Goal: Task Accomplishment & Management: Use online tool/utility

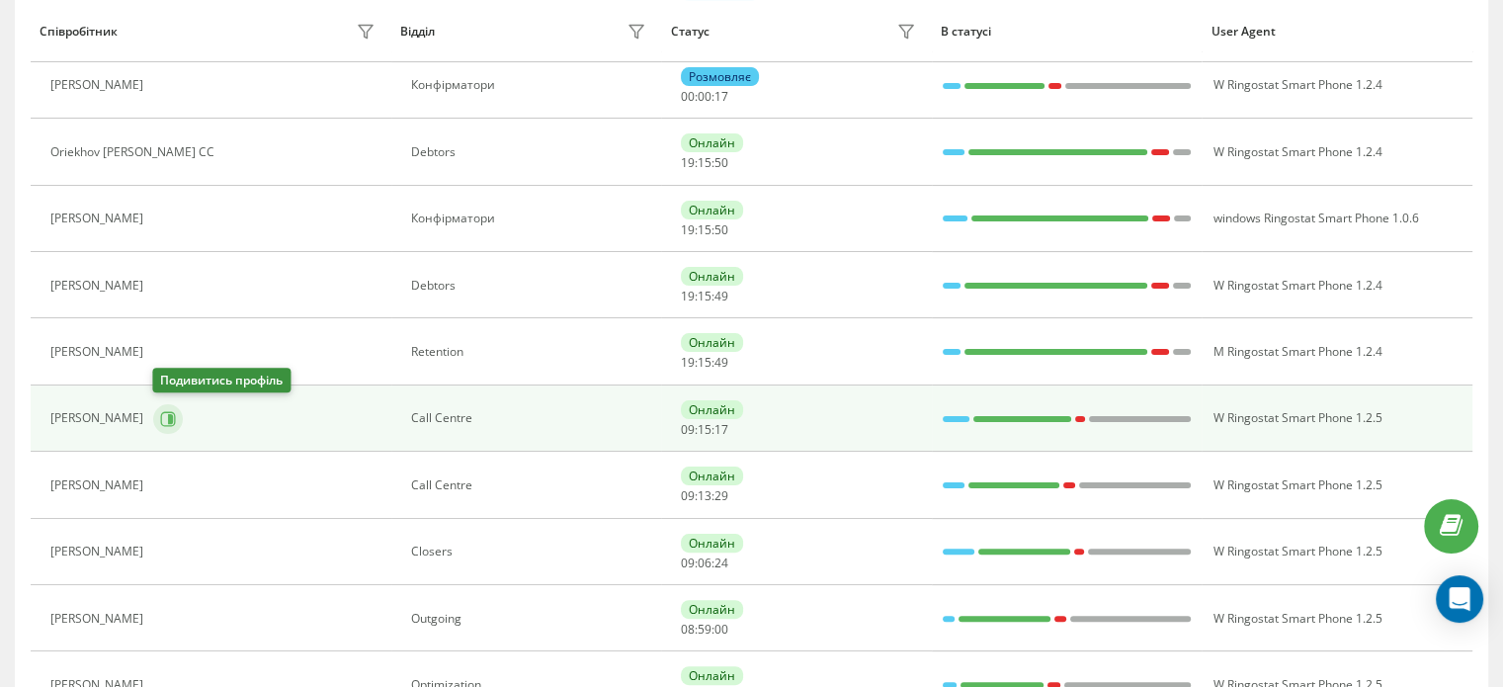
click at [163, 421] on icon at bounding box center [168, 419] width 16 height 16
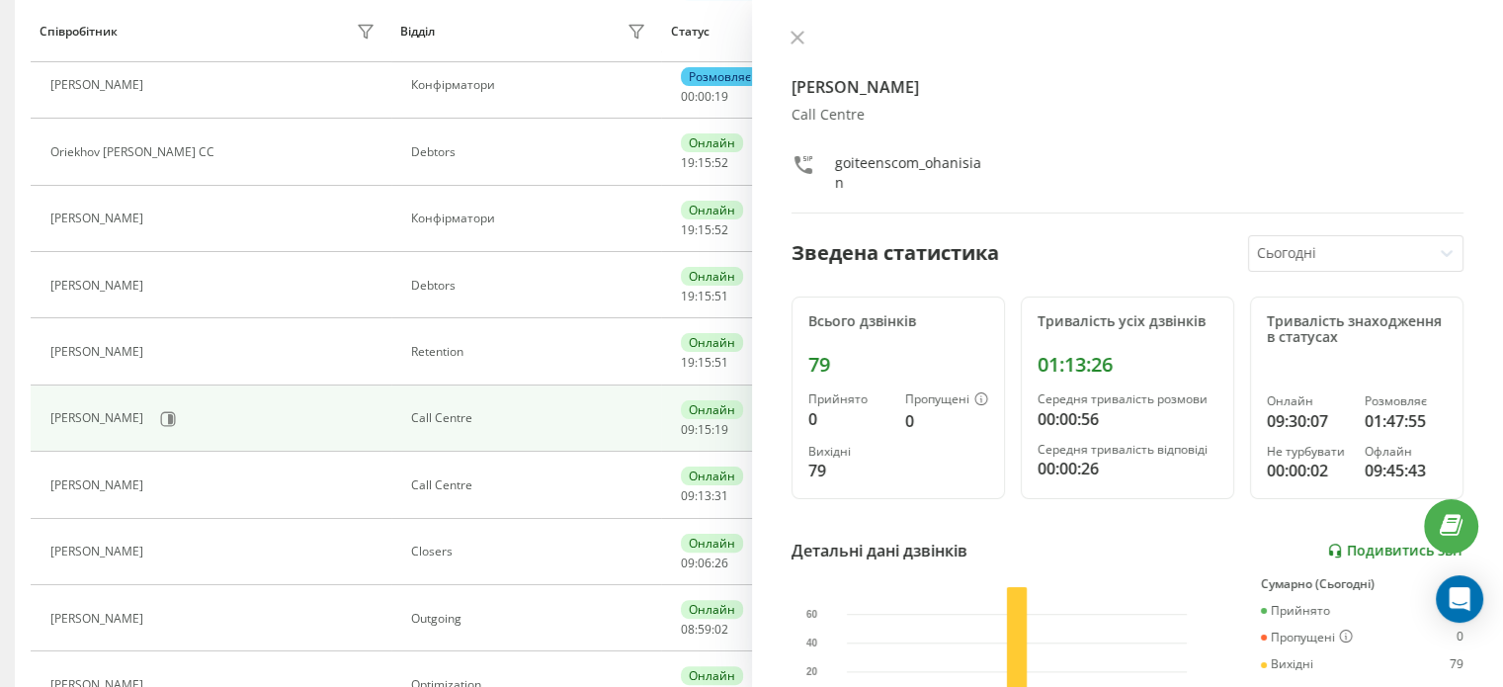
click at [1351, 556] on link "Подивитись звіт" at bounding box center [1395, 550] width 136 height 17
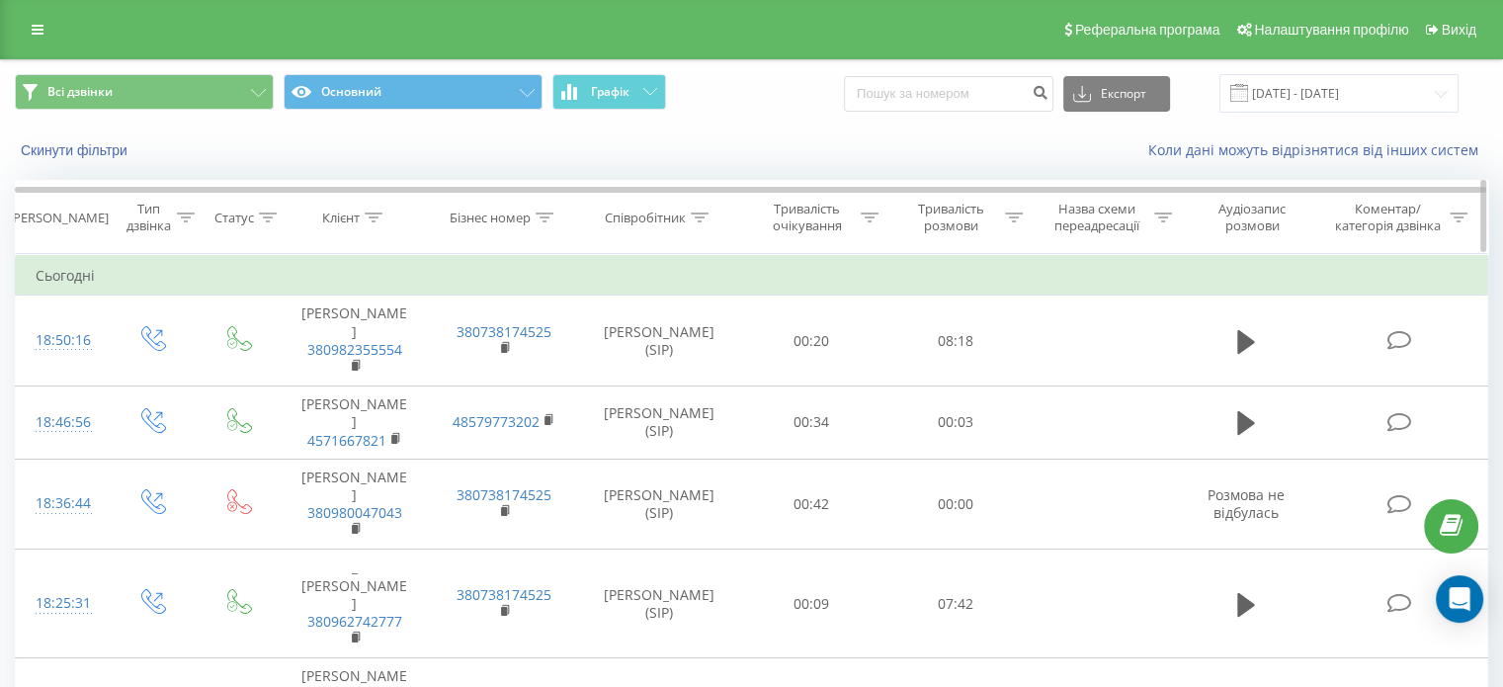
click at [922, 218] on div "Тривалість розмови" at bounding box center [950, 218] width 99 height 34
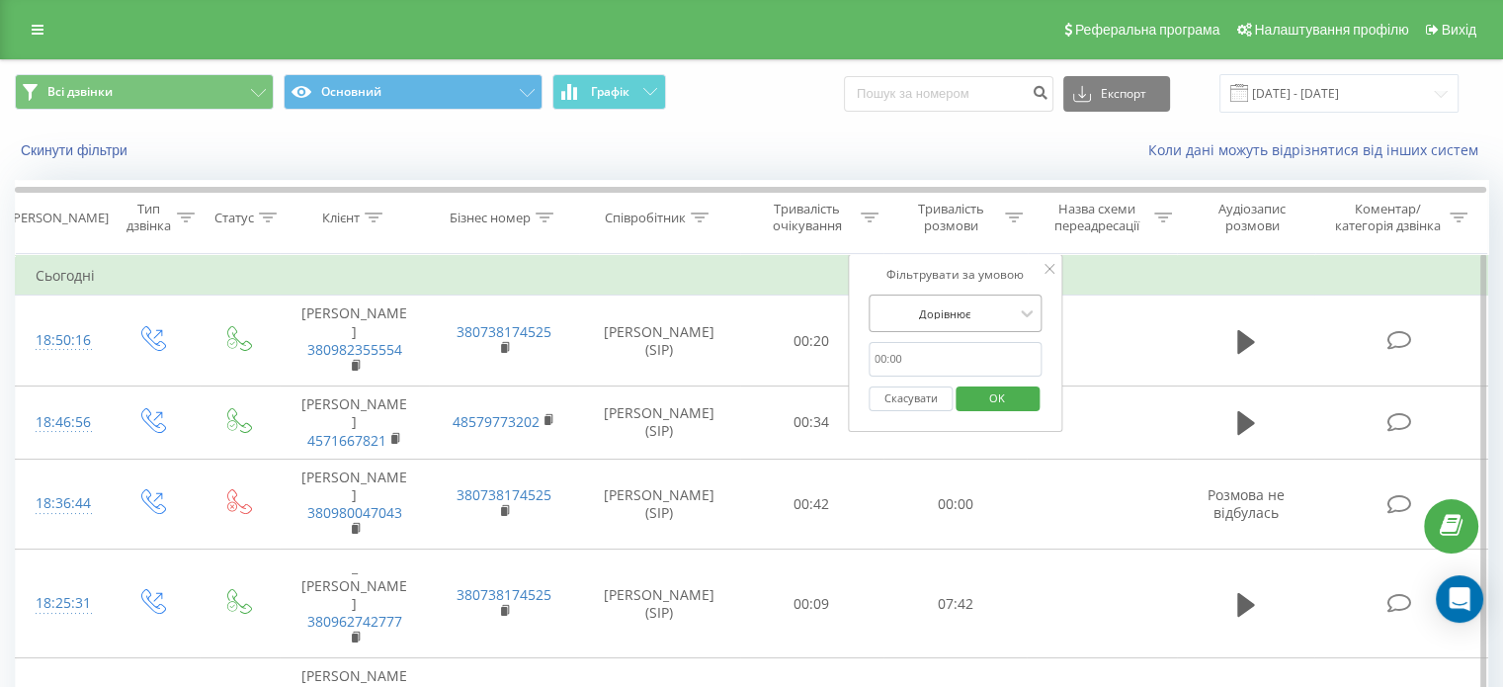
click at [959, 328] on div "Дорівнює" at bounding box center [955, 313] width 174 height 38
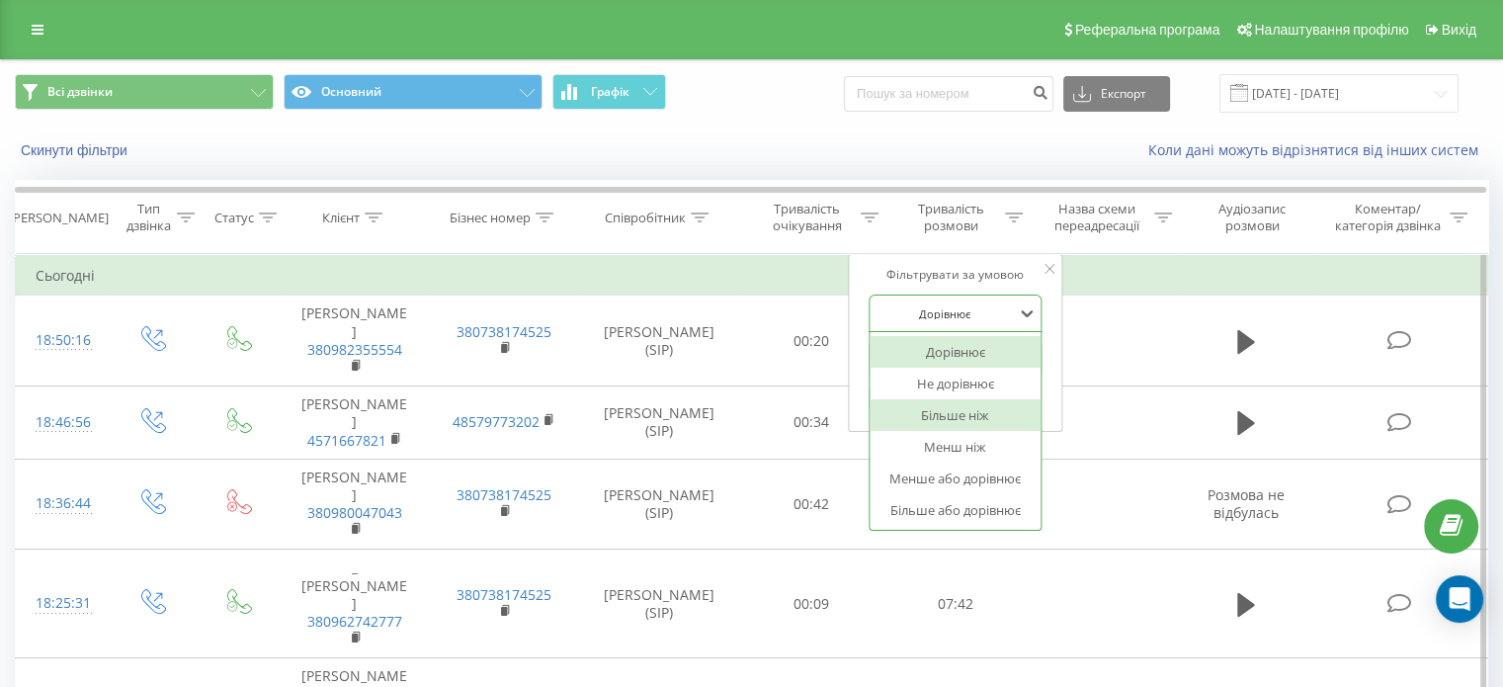
click at [957, 422] on div "Більше ніж" at bounding box center [955, 415] width 172 height 32
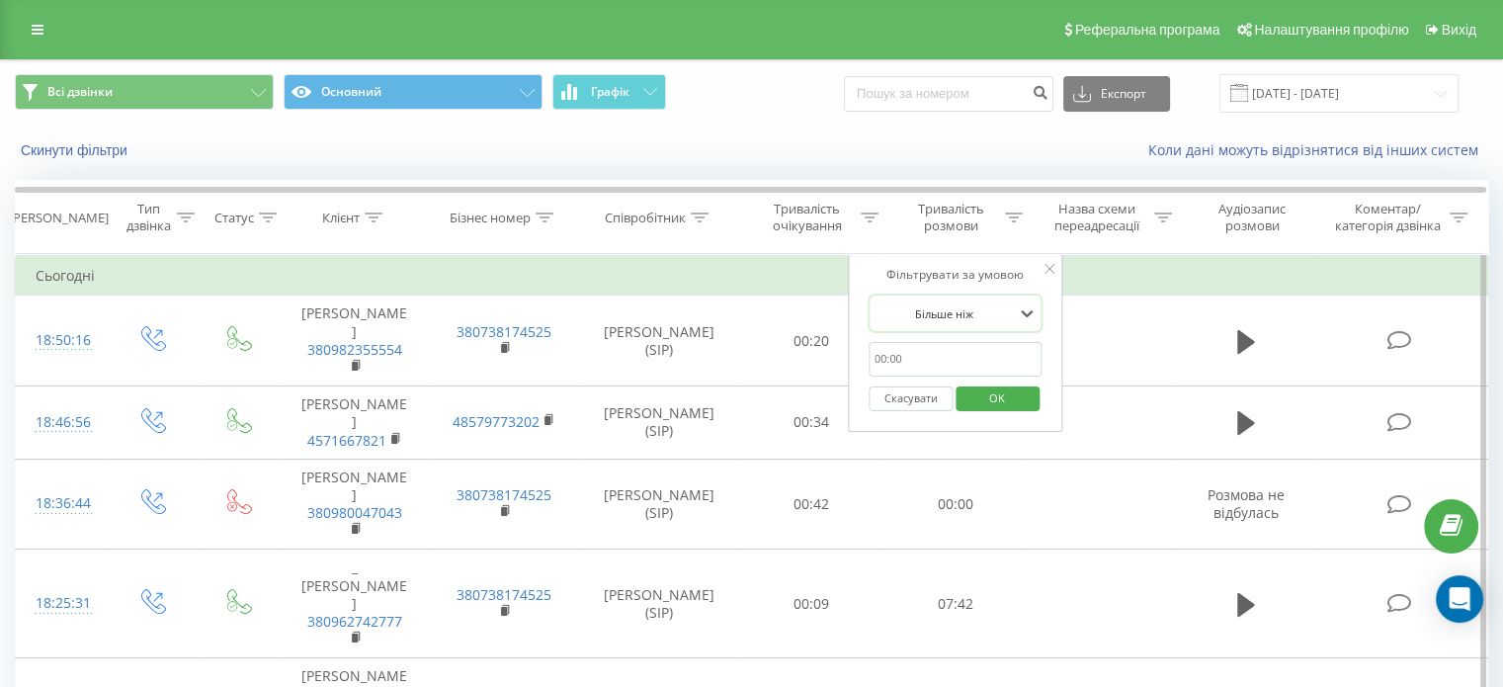
click at [944, 354] on input "text" at bounding box center [955, 359] width 174 height 35
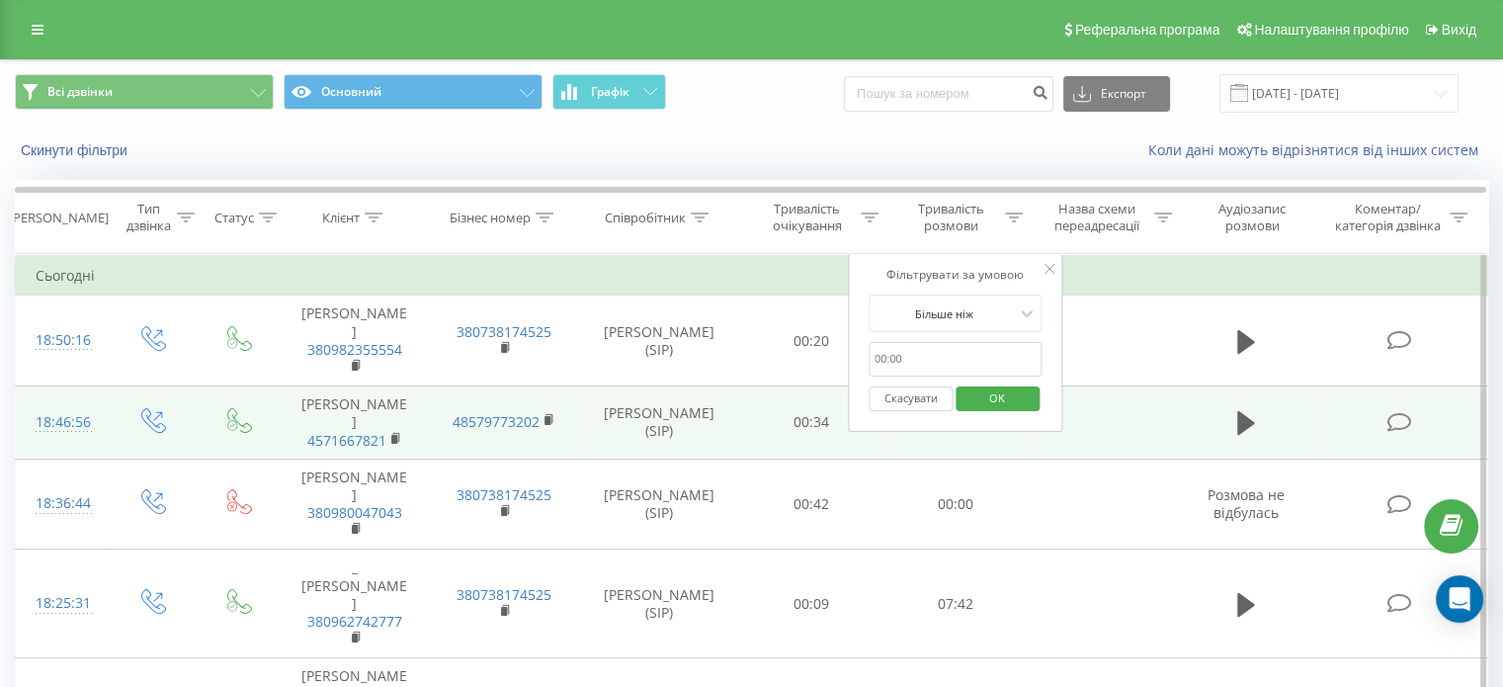
type input "00:59"
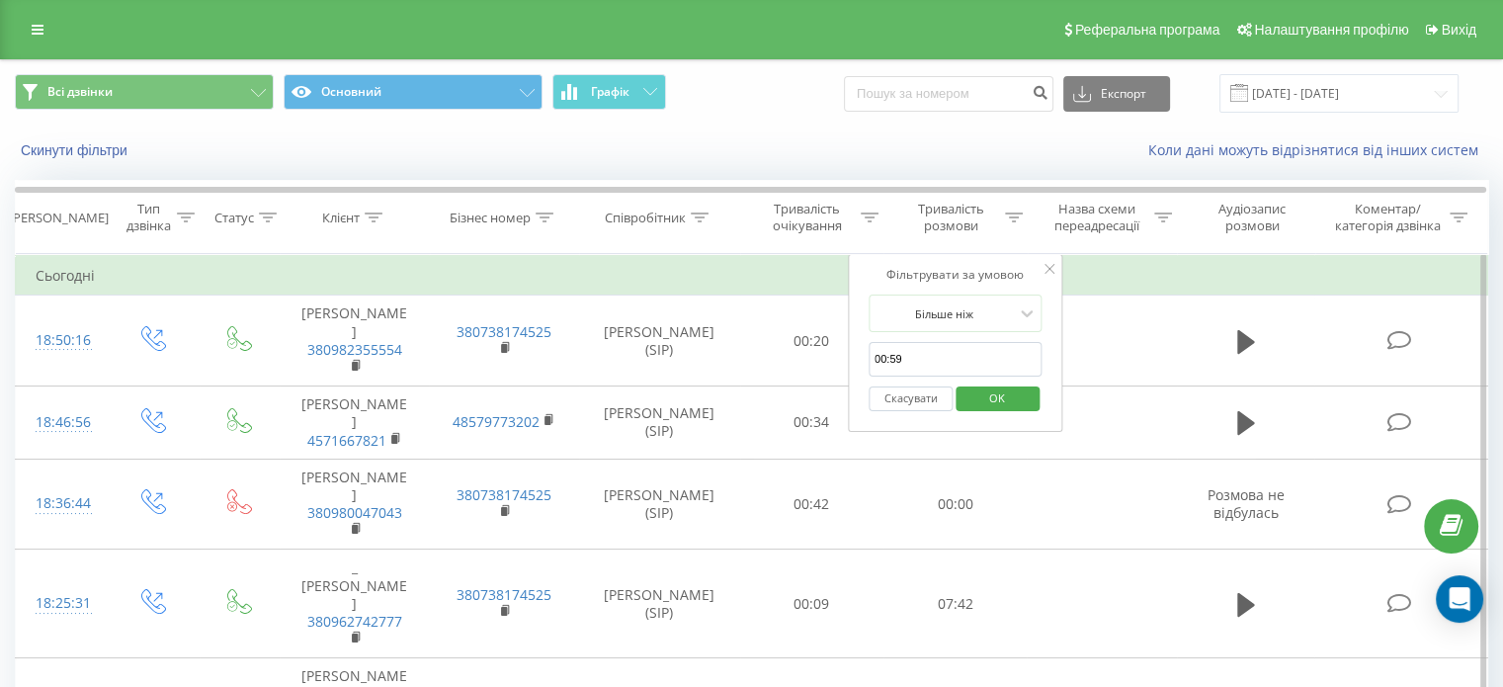
click at [991, 397] on span "OK" at bounding box center [996, 397] width 55 height 31
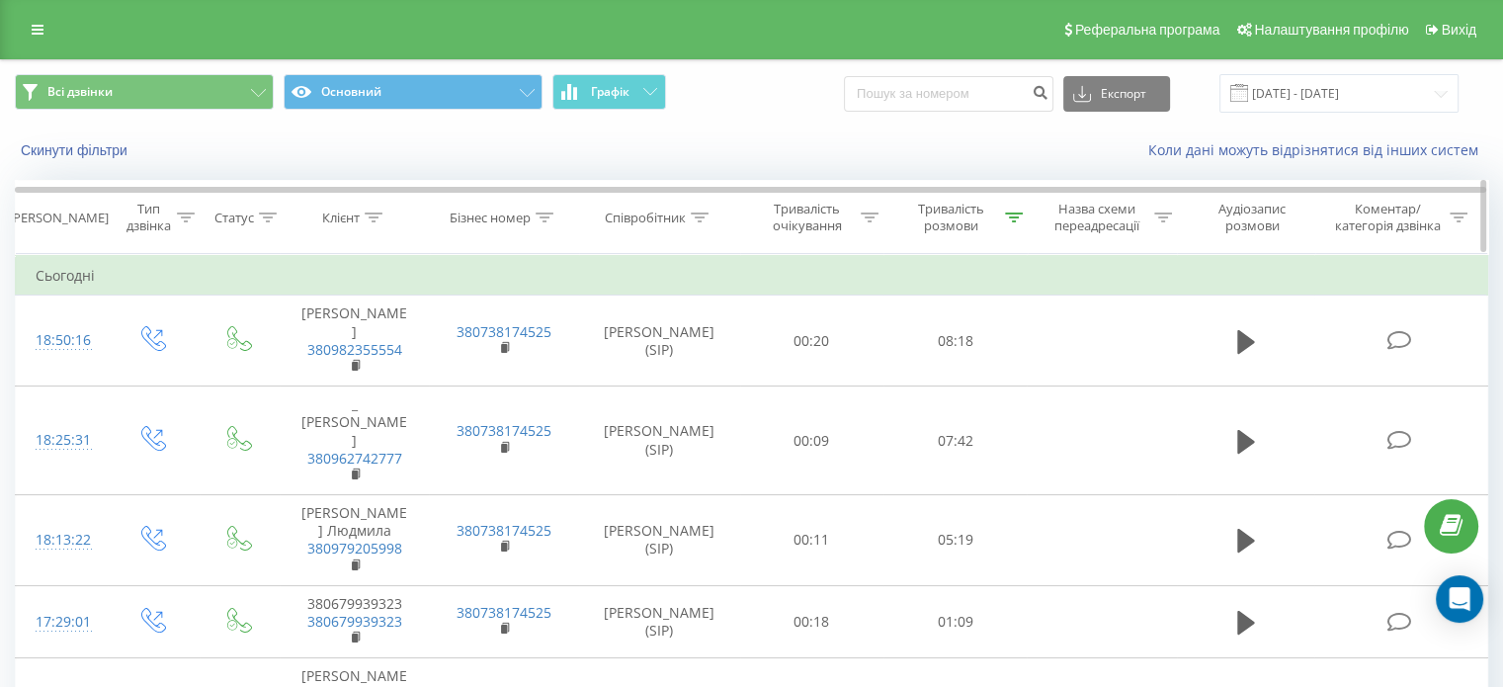
click at [419, 251] on th "Клієнт" at bounding box center [354, 217] width 149 height 73
click at [953, 212] on div "Тривалість розмови" at bounding box center [950, 218] width 99 height 34
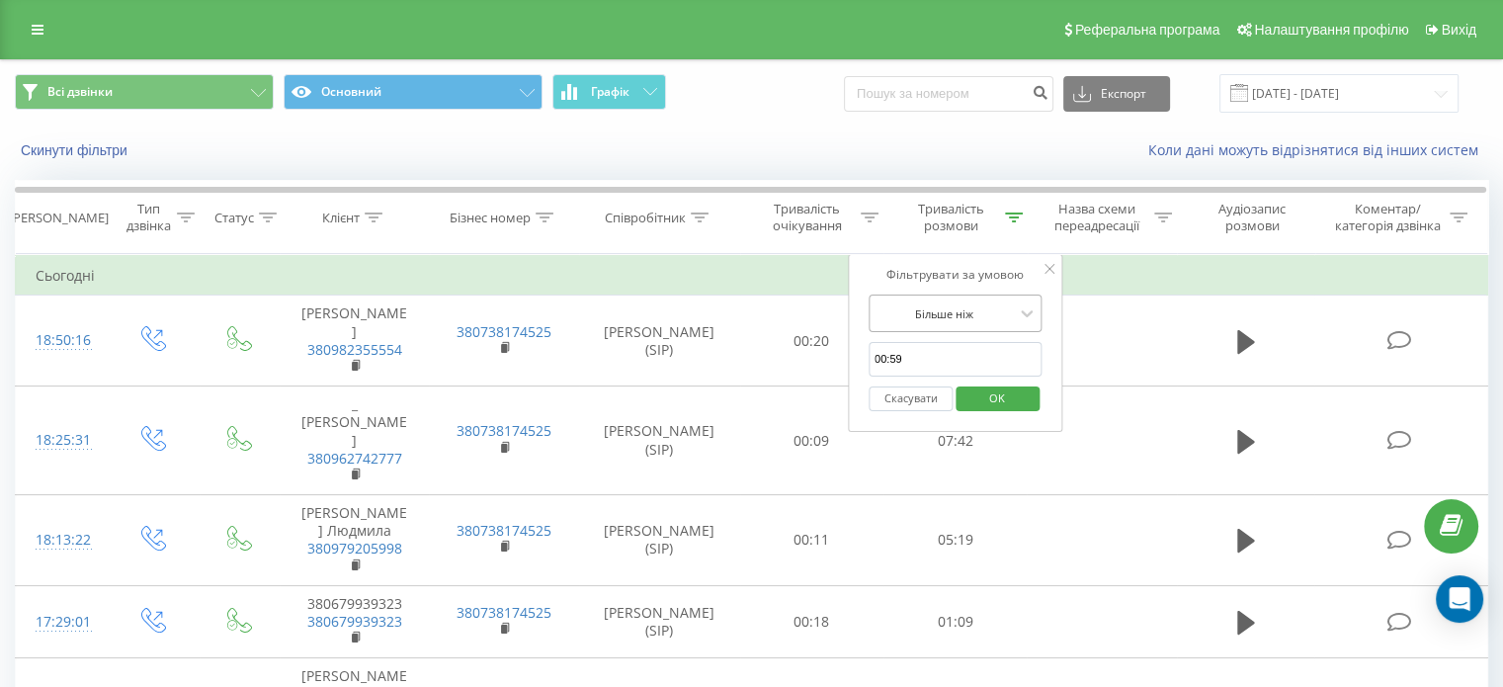
click at [972, 304] on div at bounding box center [944, 313] width 140 height 19
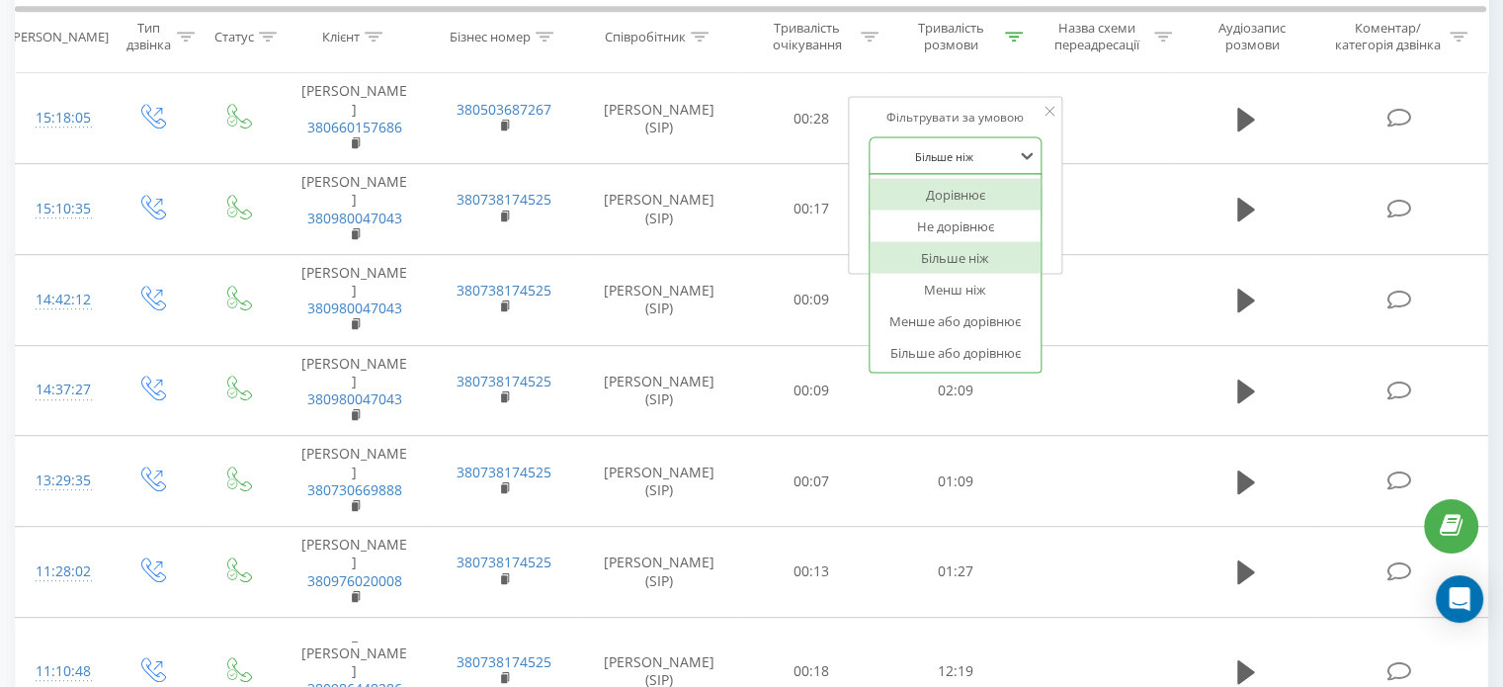
scroll to position [970, 0]
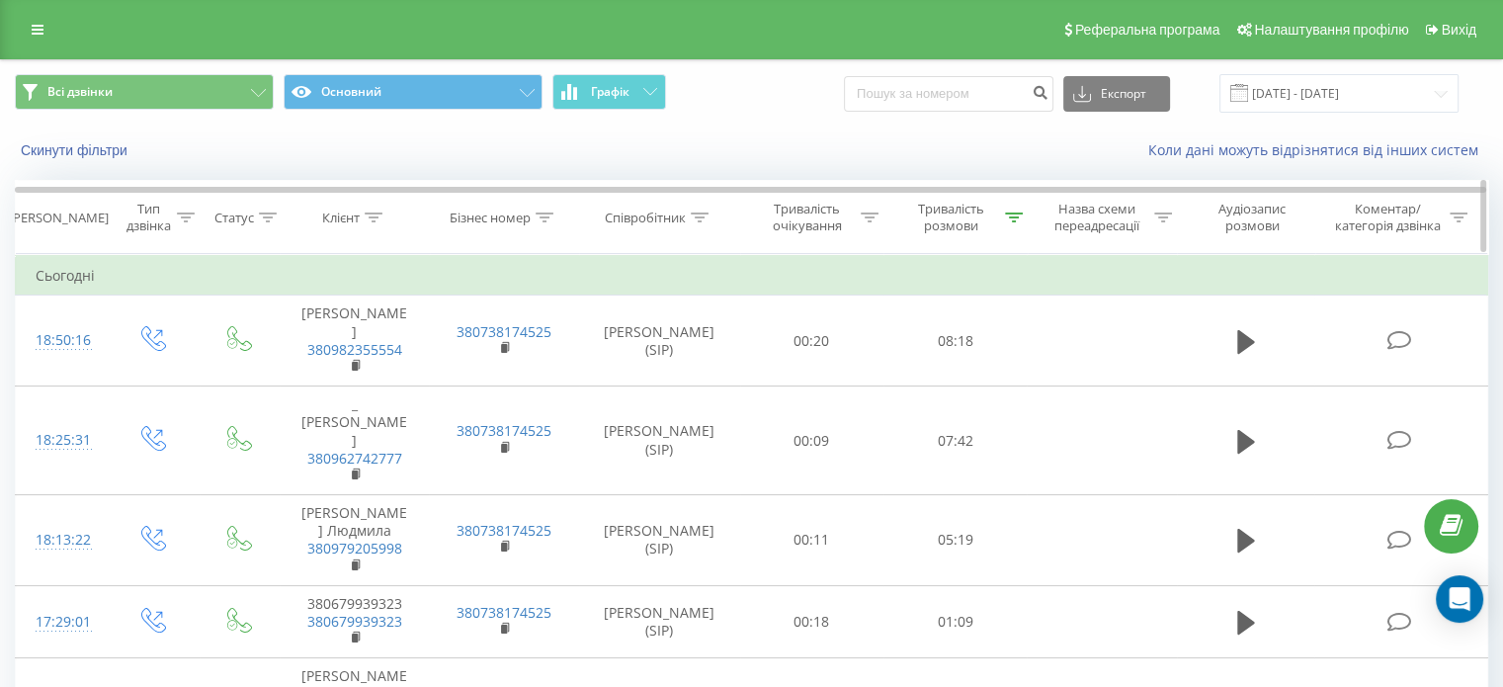
click at [970, 206] on div "Тривалість розмови" at bounding box center [950, 218] width 99 height 34
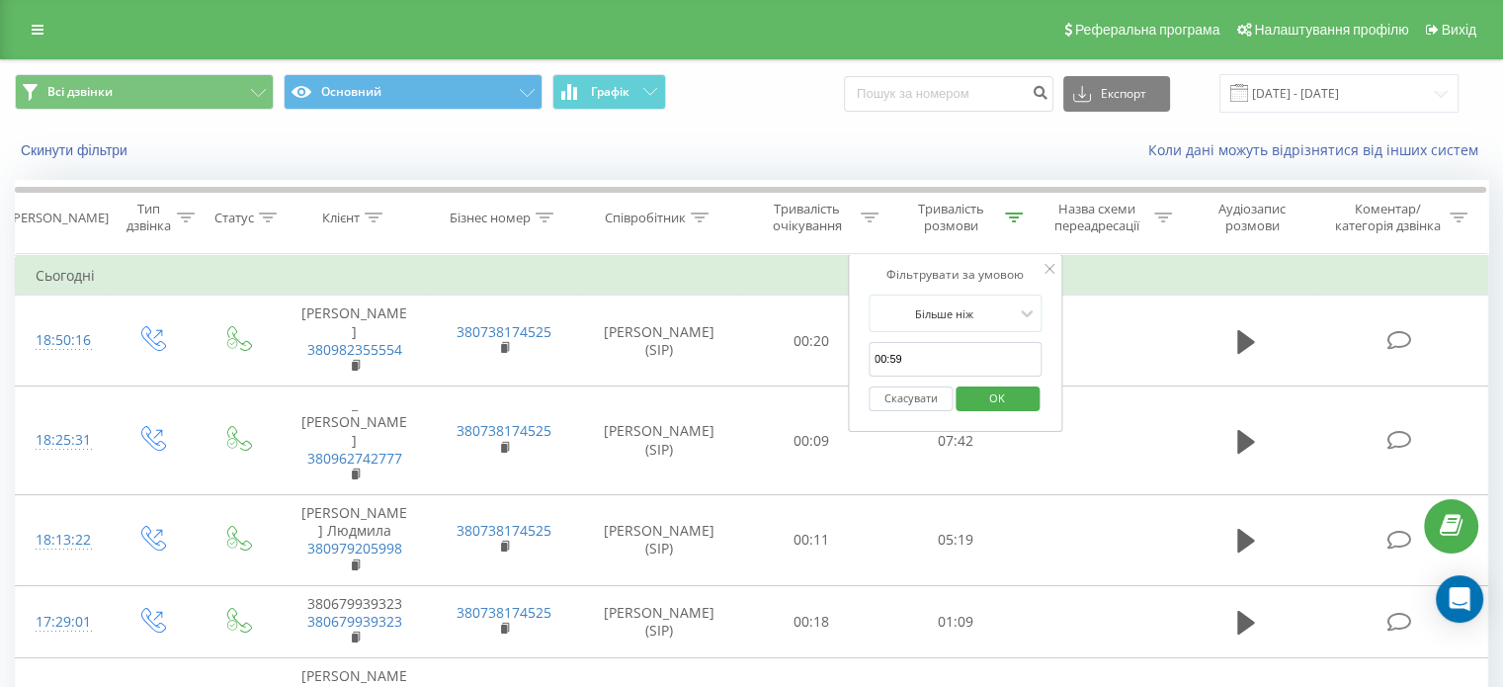
click at [916, 392] on button "Скасувати" at bounding box center [910, 398] width 84 height 25
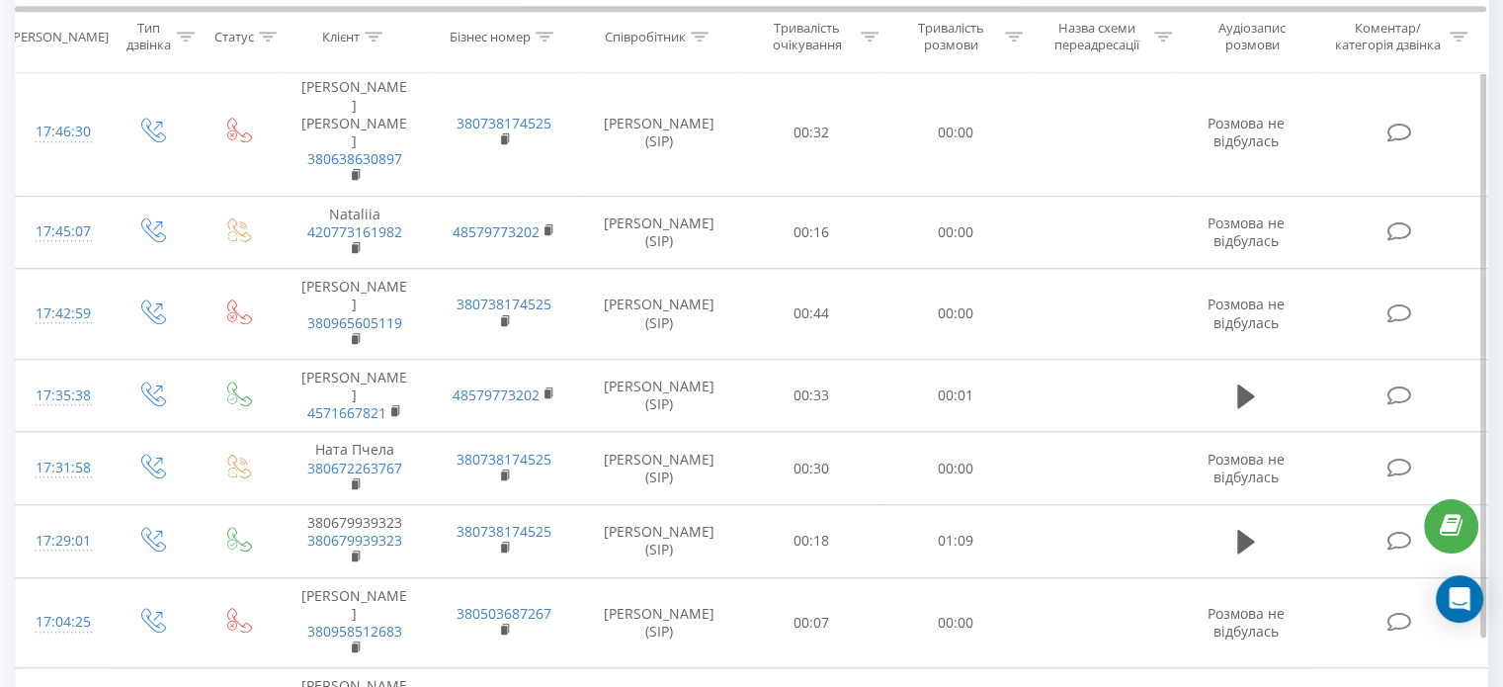
scroll to position [1575, 0]
